Goal: Go to known website

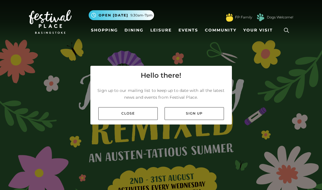
click at [101, 32] on link "Shopping" at bounding box center [105, 30] width 32 height 11
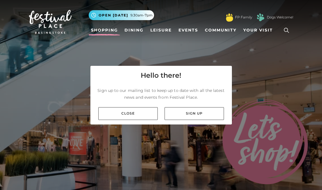
click at [138, 125] on div "Close Sign up" at bounding box center [161, 114] width 142 height 22
click at [126, 118] on link "Close" at bounding box center [127, 113] width 59 height 13
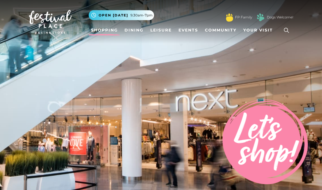
click at [106, 33] on link "Shopping" at bounding box center [105, 30] width 32 height 11
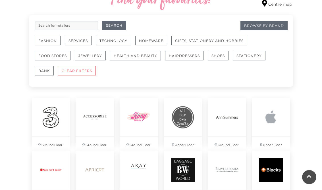
scroll to position [343, 0]
click at [267, 119] on img at bounding box center [271, 117] width 38 height 38
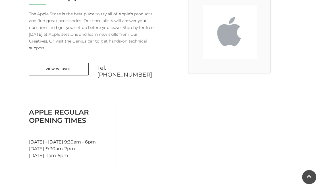
scroll to position [174, 0]
click at [67, 67] on link "View Website" at bounding box center [59, 69] width 60 height 13
